Goal: Information Seeking & Learning: Learn about a topic

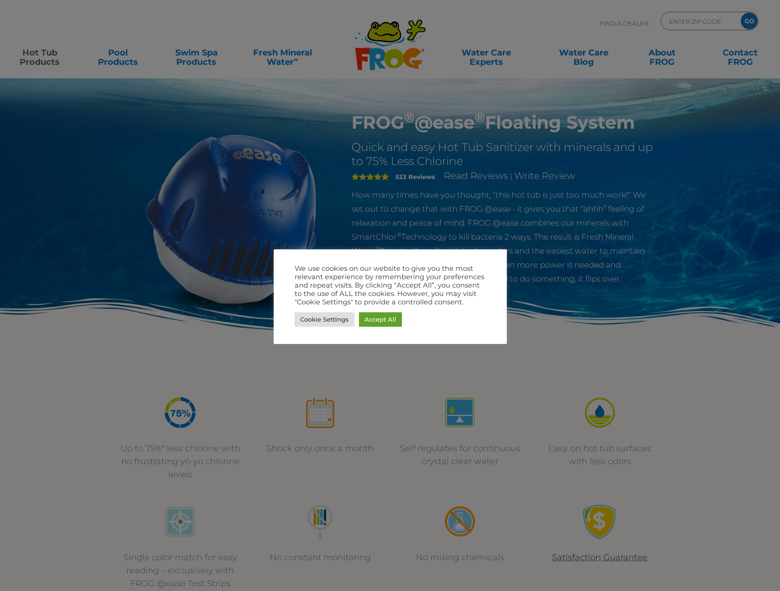
click at [389, 318] on link "Accept All" at bounding box center [380, 319] width 43 height 14
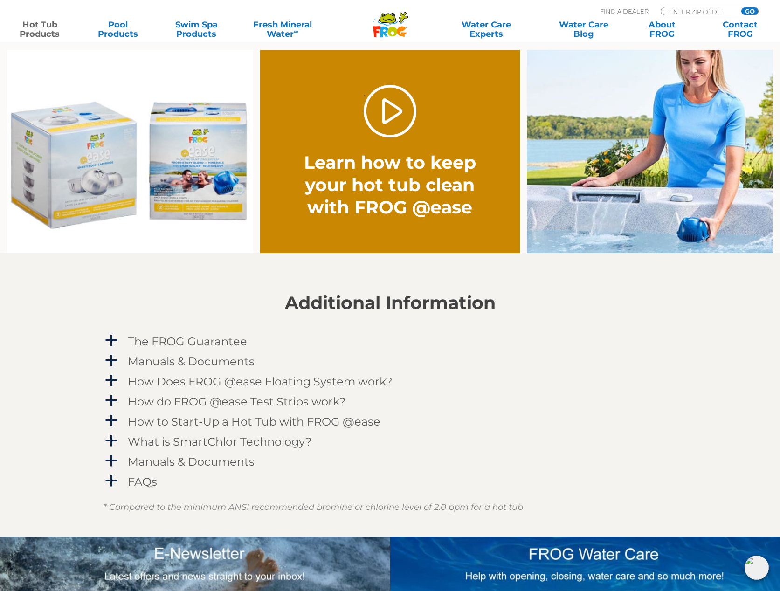
scroll to position [718, 0]
click at [384, 122] on link "." at bounding box center [390, 110] width 53 height 53
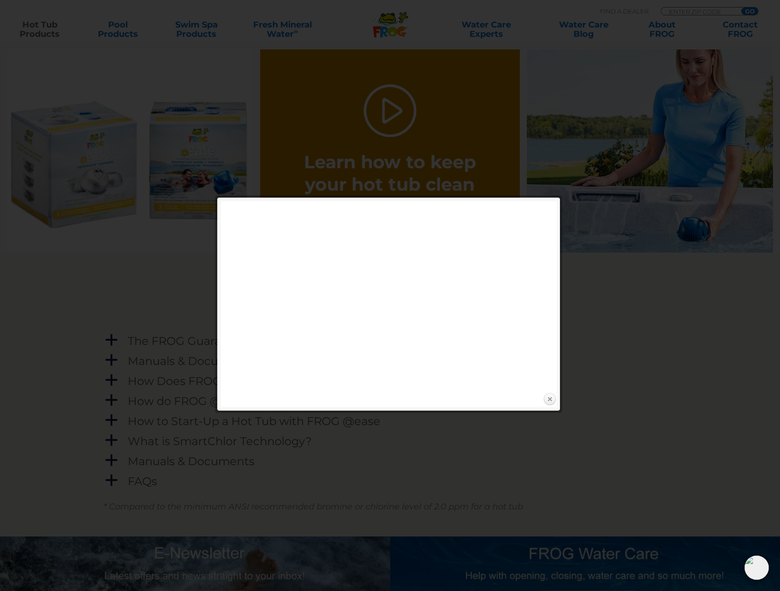
click at [550, 398] on link "Close" at bounding box center [549, 399] width 14 height 14
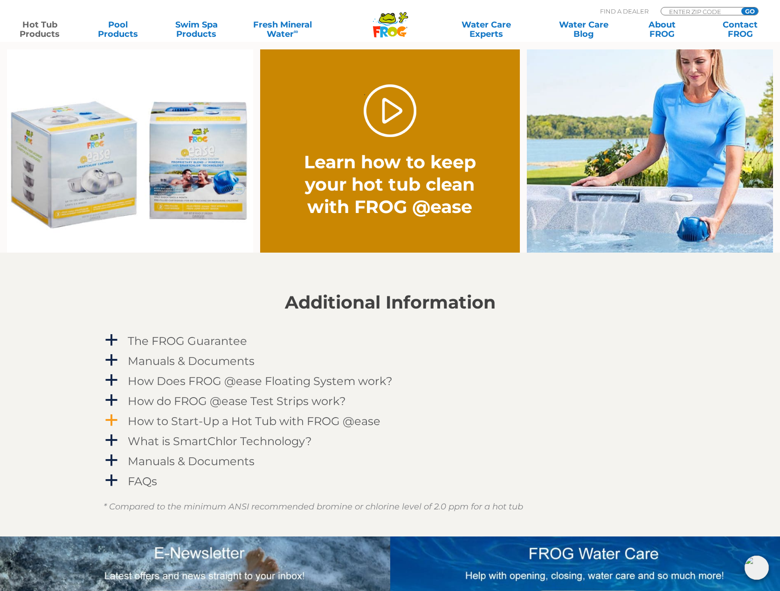
click at [265, 420] on h4 "How to Start-Up a Hot Tub with FROG @ease" at bounding box center [254, 421] width 253 height 13
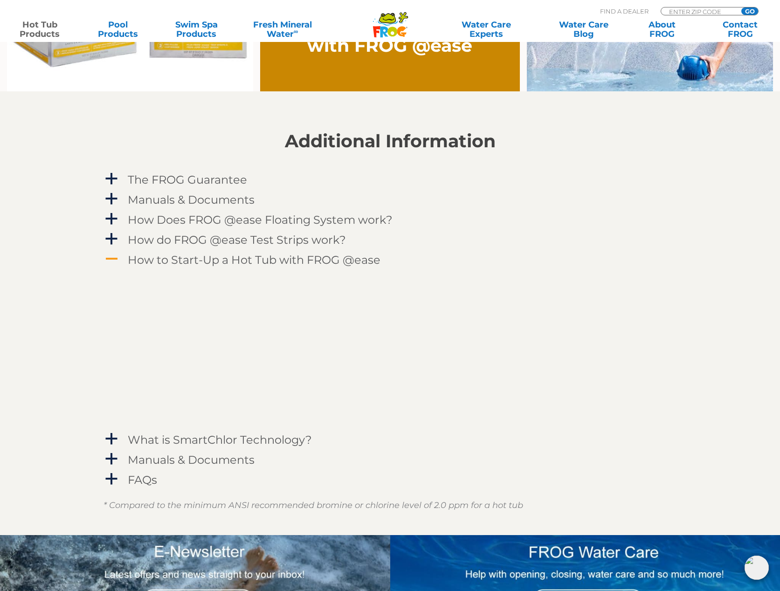
scroll to position [881, 0]
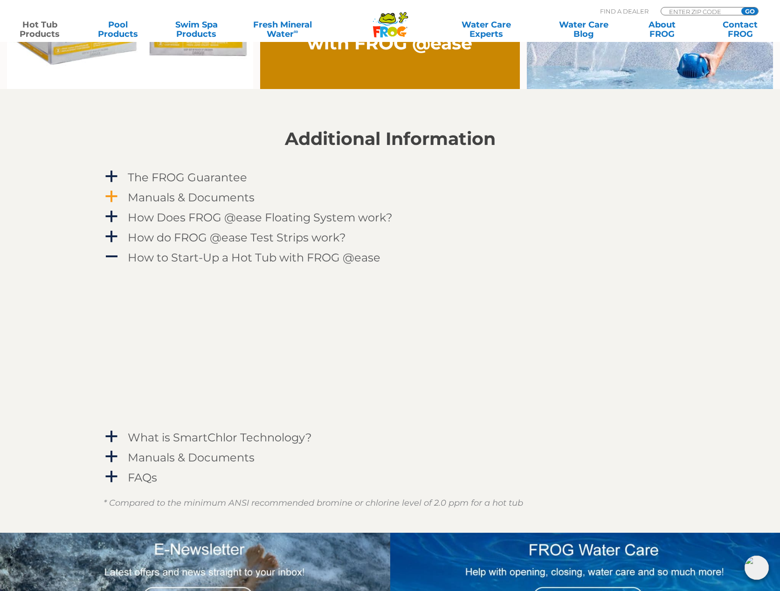
click at [108, 195] on span "a" at bounding box center [111, 197] width 14 height 14
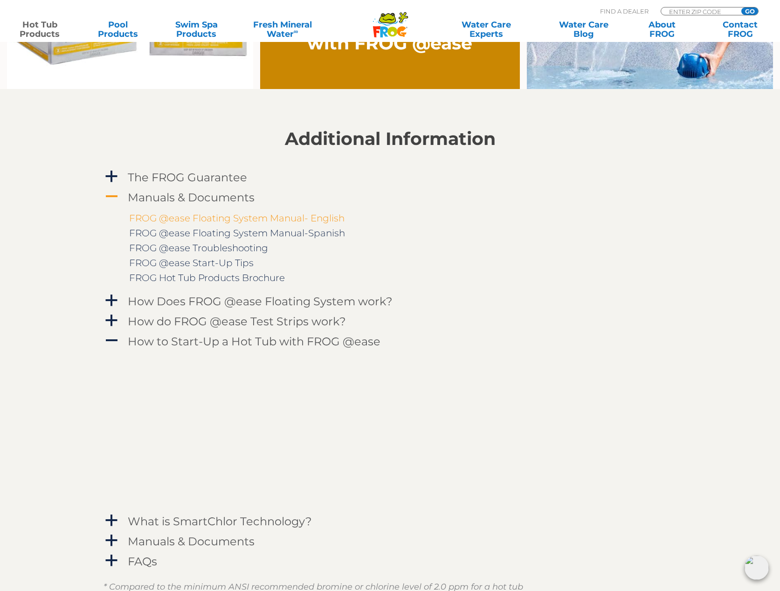
click at [318, 220] on link "FROG @ease Floating System Manual- English" at bounding box center [236, 218] width 215 height 11
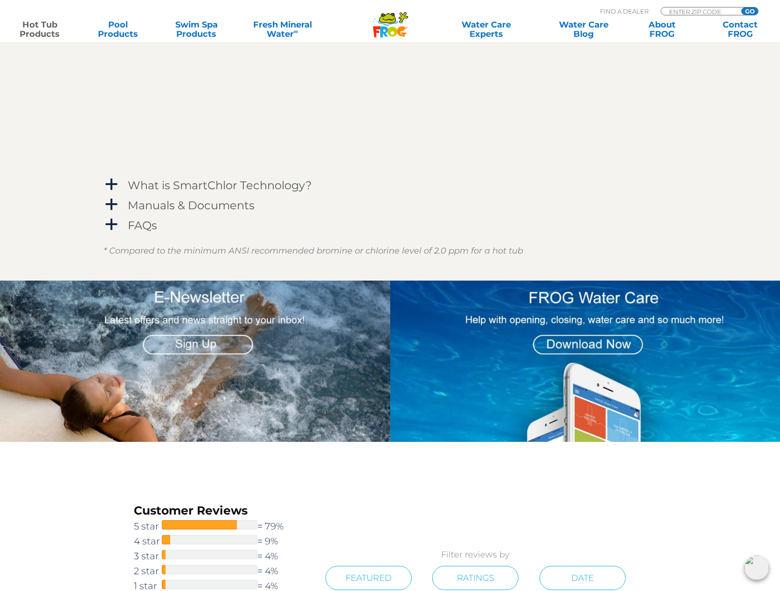
scroll to position [1218, 0]
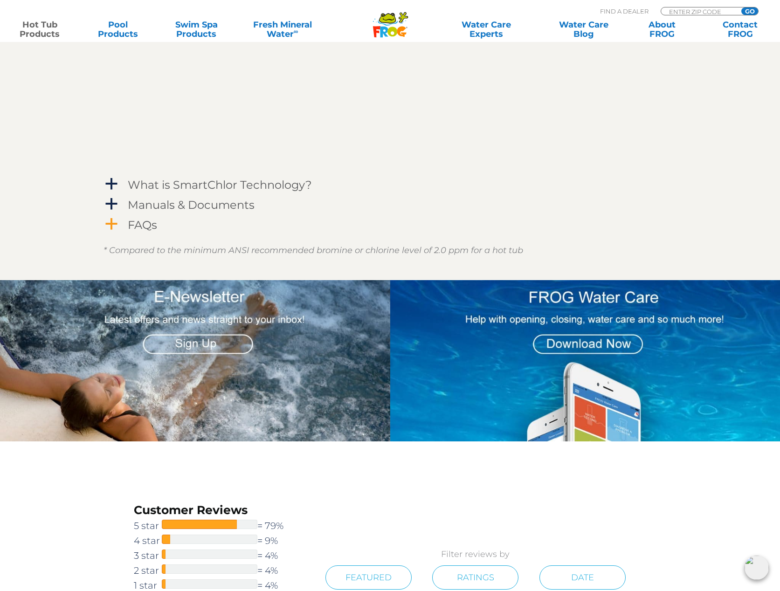
click at [117, 226] on span "a" at bounding box center [111, 224] width 14 height 14
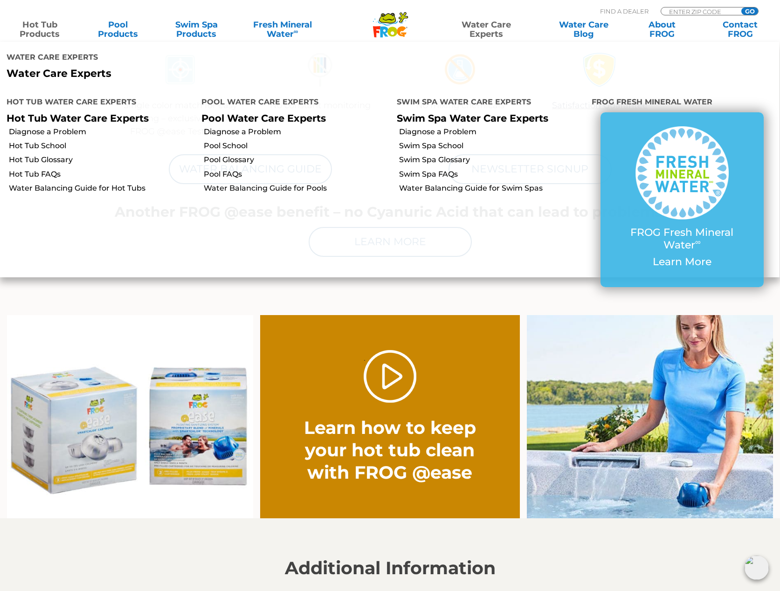
scroll to position [451, 0]
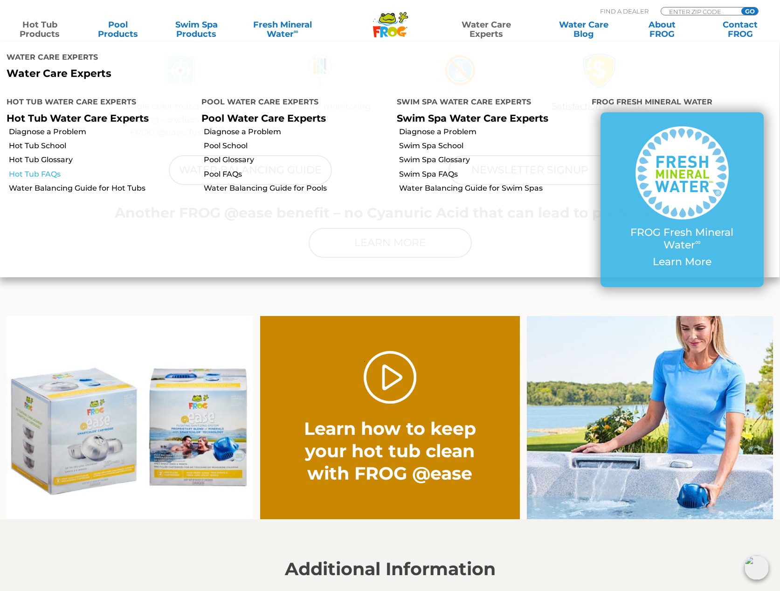
click at [27, 169] on link "Hot Tub FAQs" at bounding box center [101, 174] width 185 height 10
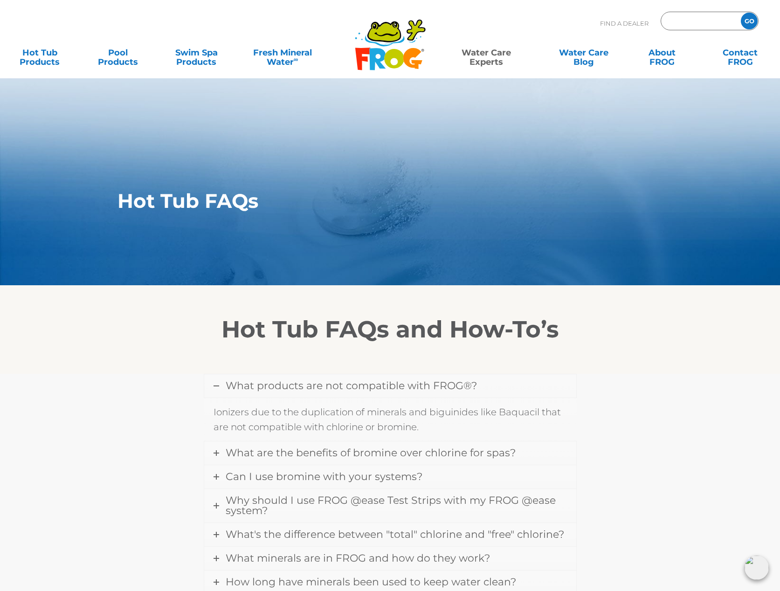
click at [690, 21] on input "Zip Code Form" at bounding box center [699, 21] width 63 height 14
type input "65201"
click at [749, 21] on input "GO" at bounding box center [749, 21] width 17 height 17
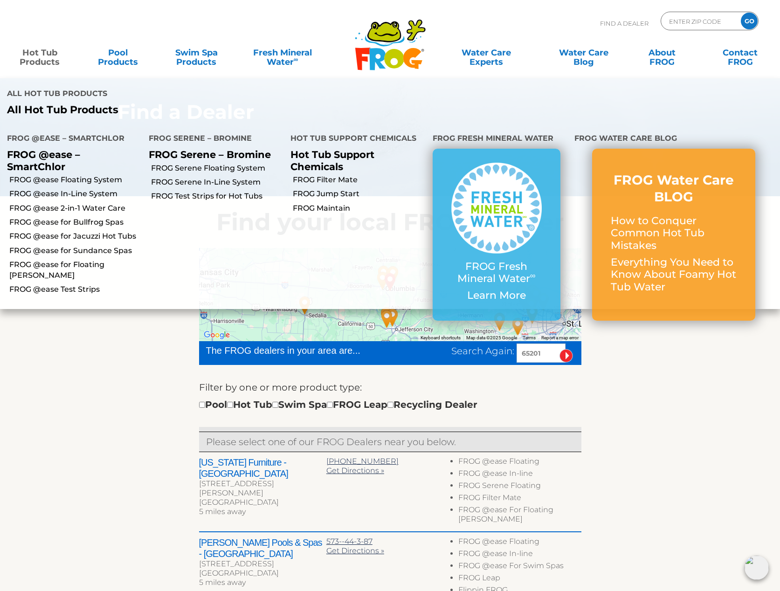
click at [39, 61] on link "Hot Tub Products" at bounding box center [39, 52] width 61 height 19
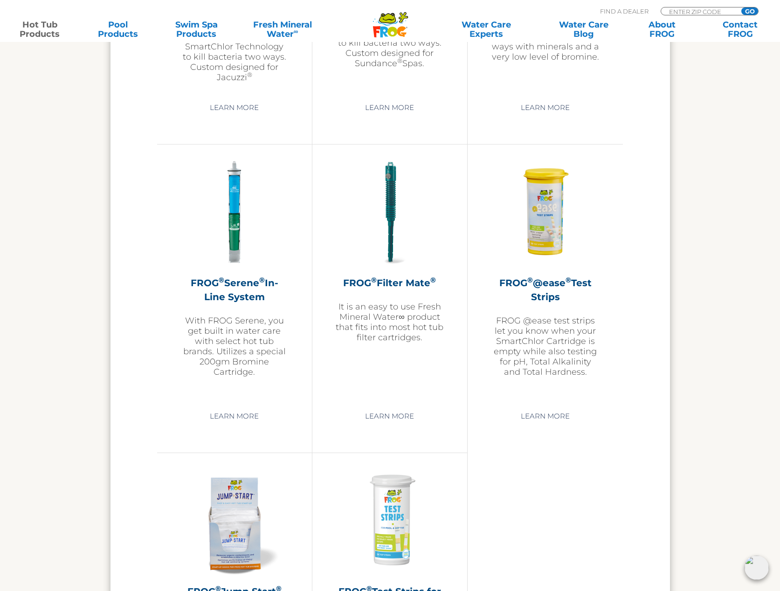
scroll to position [1700, 0]
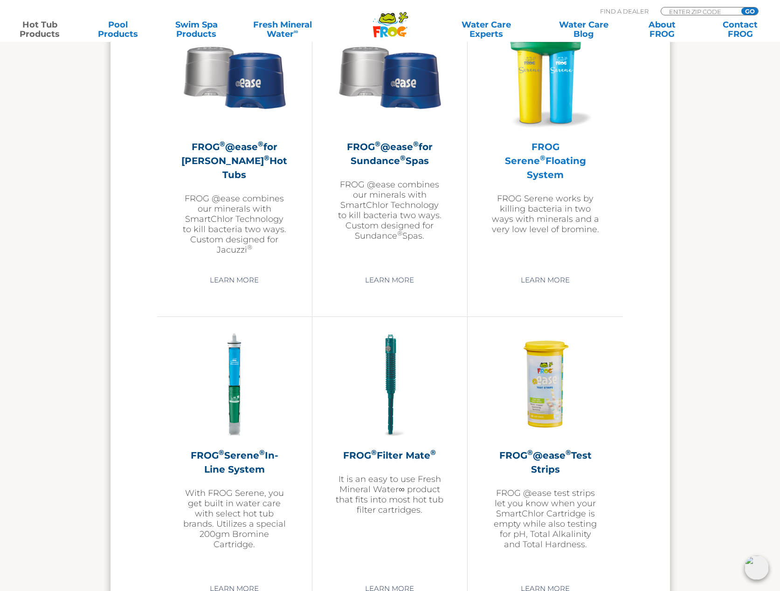
click at [557, 168] on h2 "FROG Serene ® Floating System" at bounding box center [545, 161] width 109 height 42
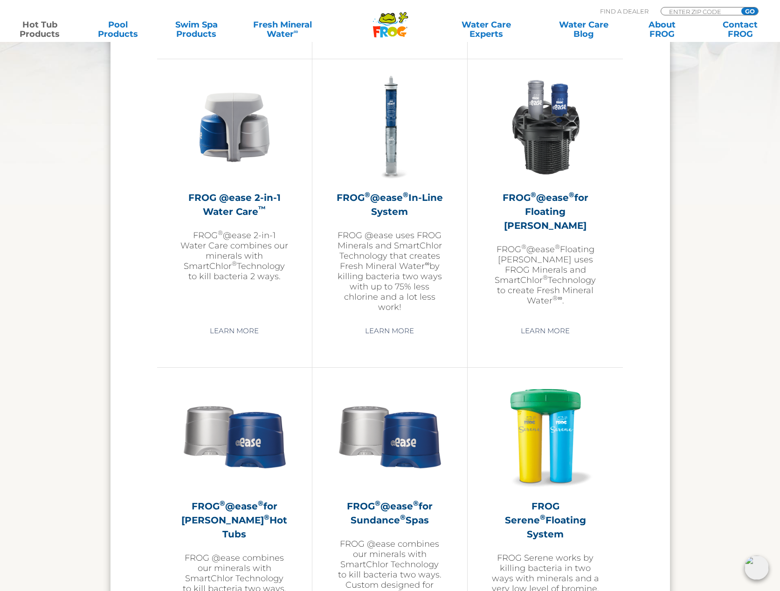
scroll to position [1331, 0]
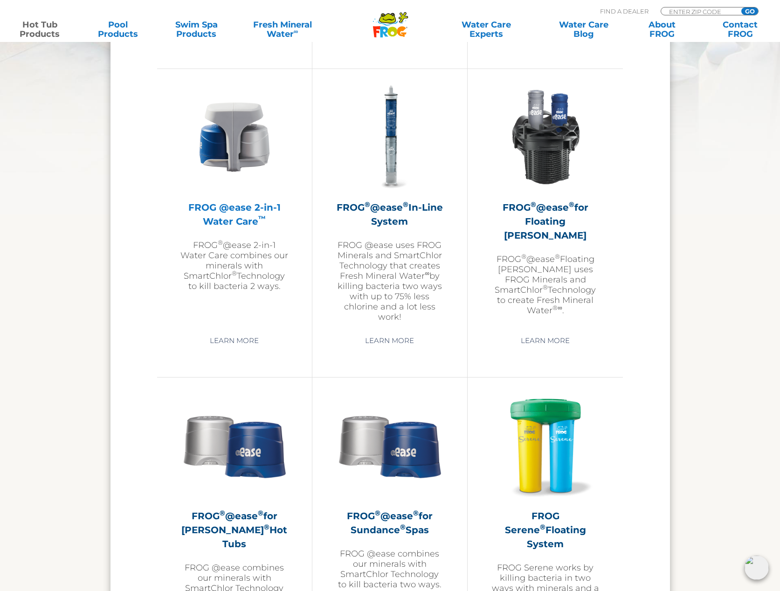
click at [221, 217] on h2 "FROG @ease 2-in-1 Water Care ™" at bounding box center [234, 214] width 108 height 28
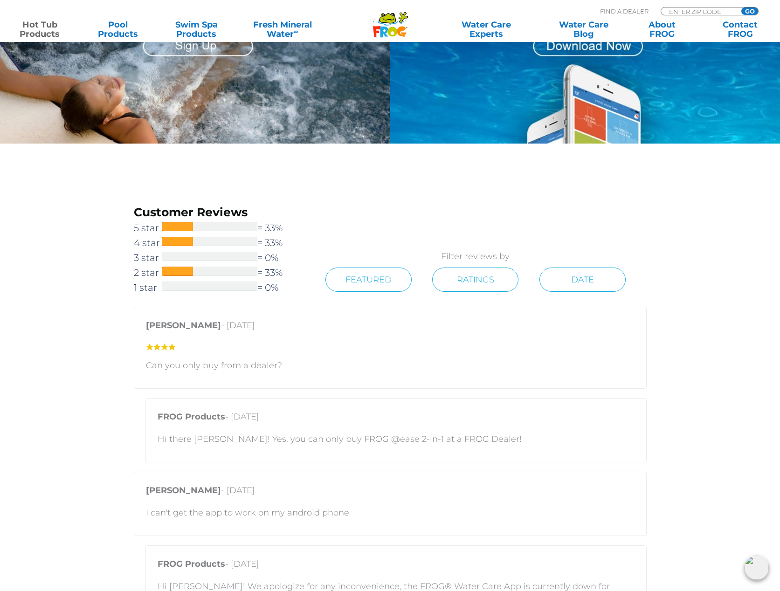
scroll to position [1041, 0]
